Goal: Download file/media

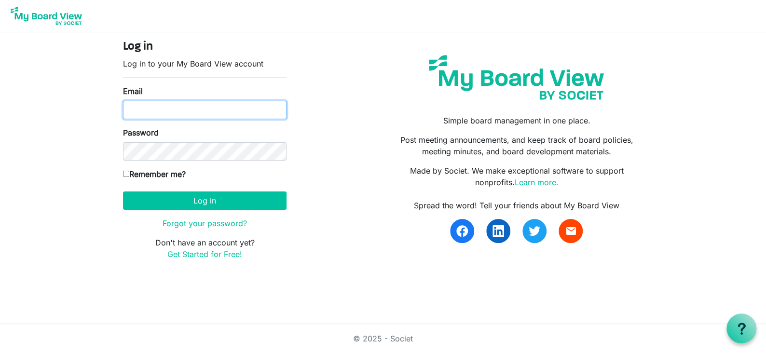
type input "maryshockman@gmail.com"
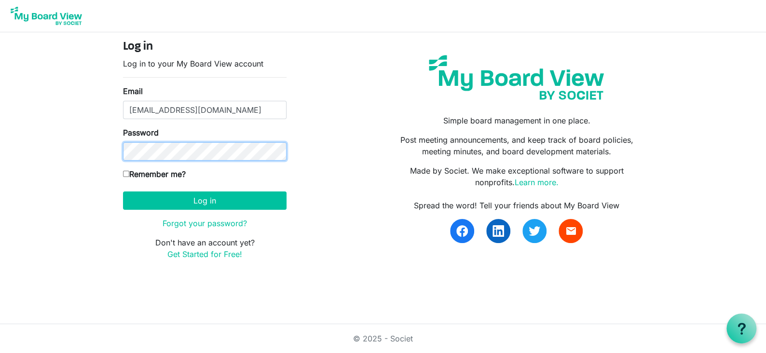
click at [39, 150] on body "Log in Log in to your My Board View account Email maryshockman@gmail.com Passwo…" at bounding box center [383, 137] width 766 height 275
click at [123, 191] on button "Log in" at bounding box center [204, 200] width 163 height 18
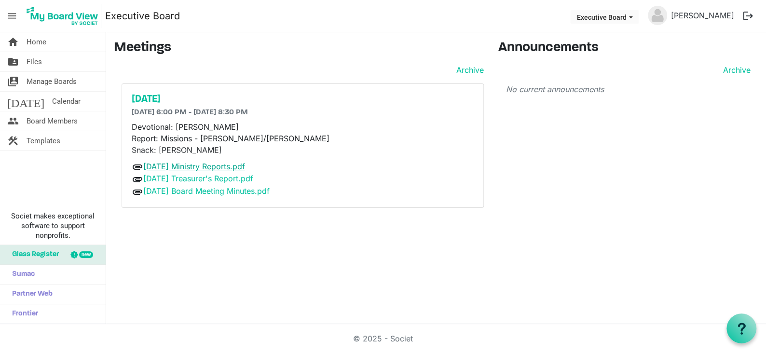
click at [216, 166] on link "[DATE] Ministry Reports.pdf" at bounding box center [194, 167] width 102 height 10
click at [198, 190] on link "[DATE] Board Meeting Minutes.pdf" at bounding box center [206, 191] width 126 height 10
